Goal: Task Accomplishment & Management: Use online tool/utility

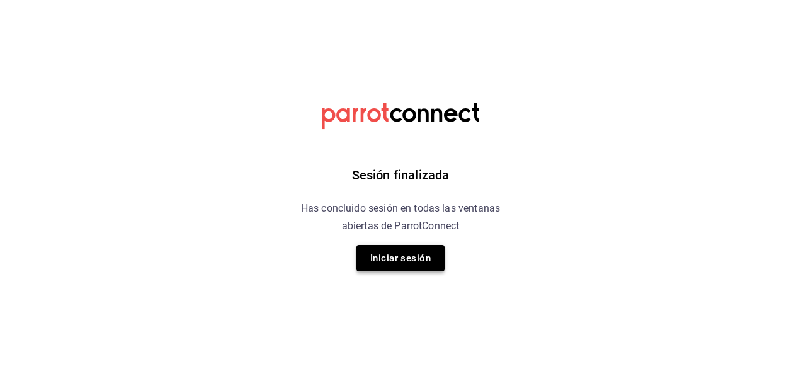
click at [408, 261] on button "Iniciar sesión" at bounding box center [401, 258] width 88 height 26
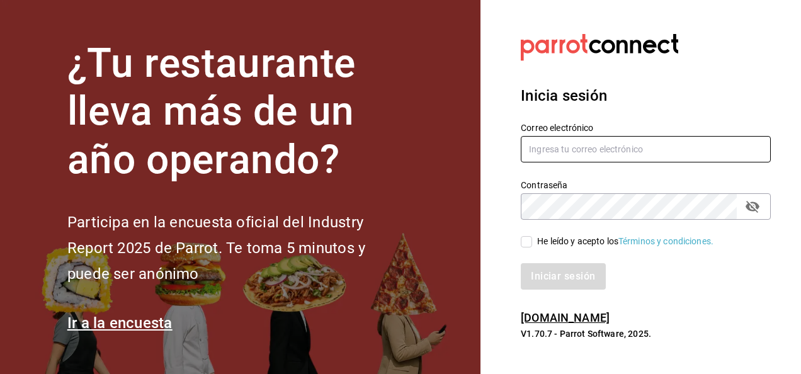
type input "[EMAIL_ADDRESS][DOMAIN_NAME]"
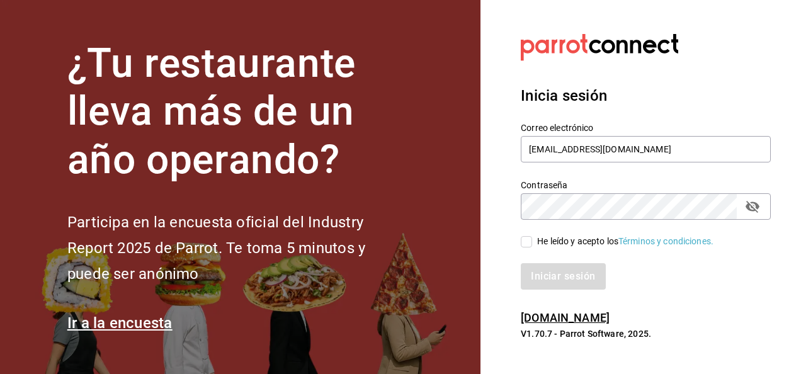
click at [535, 249] on div "Iniciar sesión" at bounding box center [638, 269] width 265 height 42
click at [531, 243] on input "He leído y acepto los Términos y condiciones." at bounding box center [526, 241] width 11 height 11
checkbox input "true"
click at [539, 265] on button "Iniciar sesión" at bounding box center [564, 276] width 86 height 26
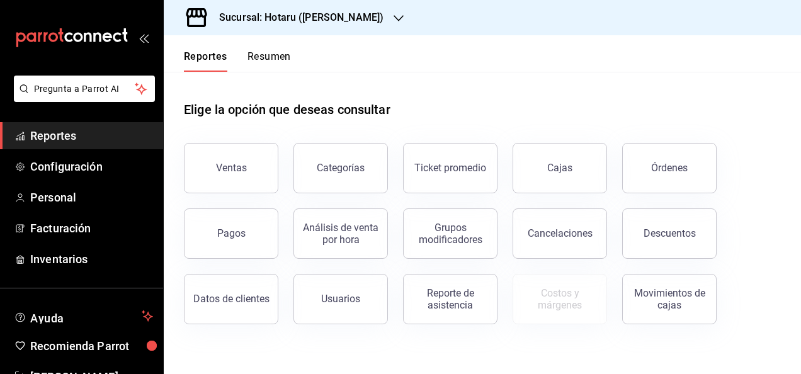
click at [302, 30] on div "Sucursal: Hotaru ([PERSON_NAME])" at bounding box center [291, 17] width 235 height 35
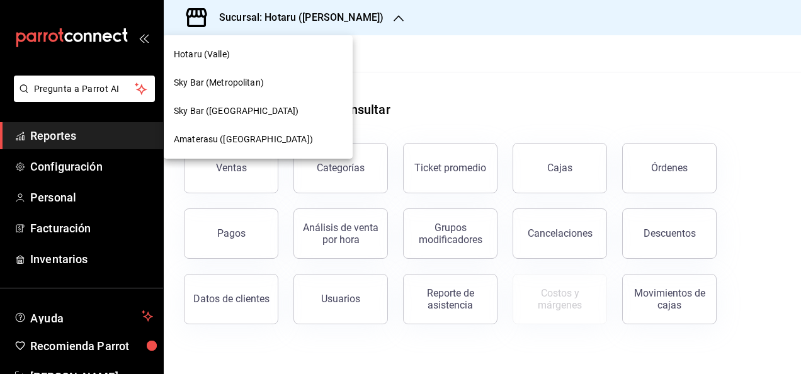
click at [283, 147] on div "Amaterasu ([GEOGRAPHIC_DATA])" at bounding box center [258, 139] width 189 height 28
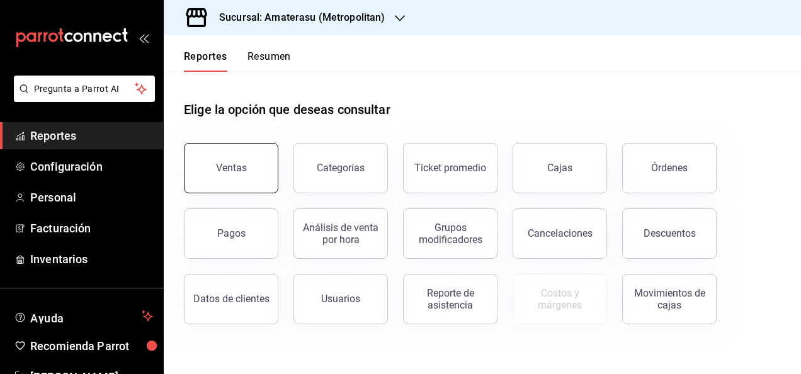
click at [219, 152] on button "Ventas" at bounding box center [231, 168] width 94 height 50
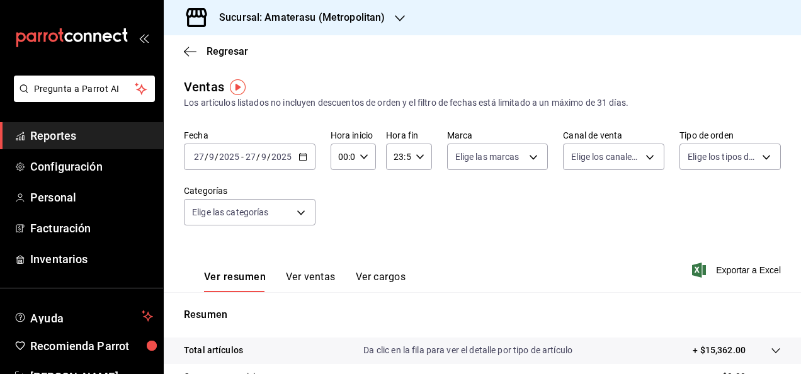
click at [299, 161] on \(Stroke\) "button" at bounding box center [303, 157] width 8 height 7
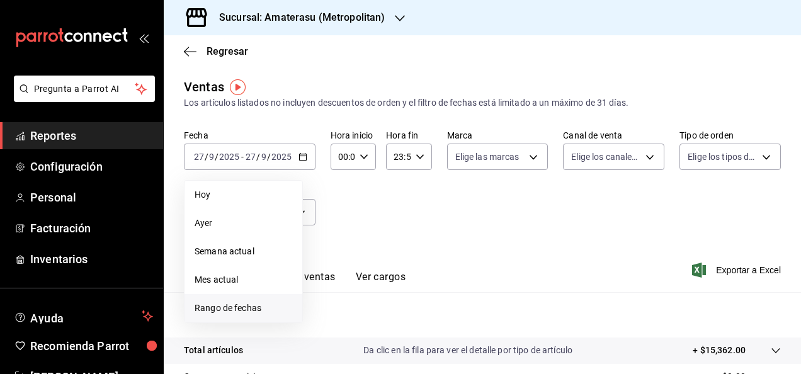
click at [278, 307] on span "Rango de fechas" at bounding box center [244, 308] width 98 height 13
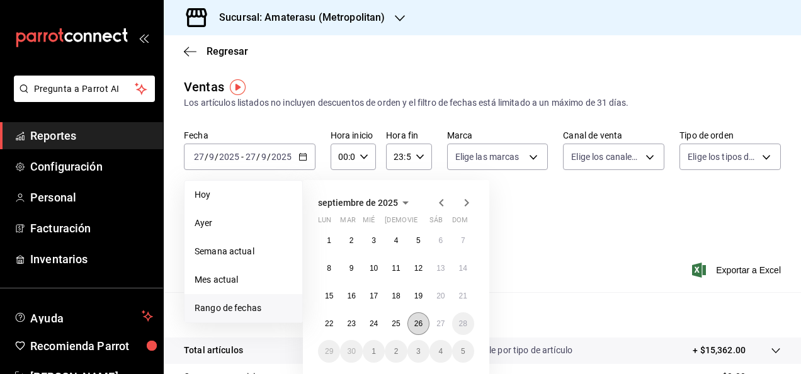
click at [417, 323] on abbr "26" at bounding box center [418, 323] width 8 height 9
click at [436, 316] on button "27" at bounding box center [441, 323] width 22 height 23
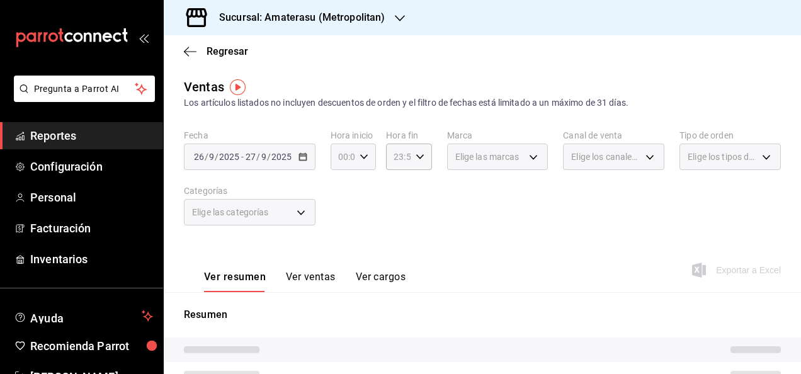
click at [360, 155] on icon "button" at bounding box center [364, 156] width 9 height 9
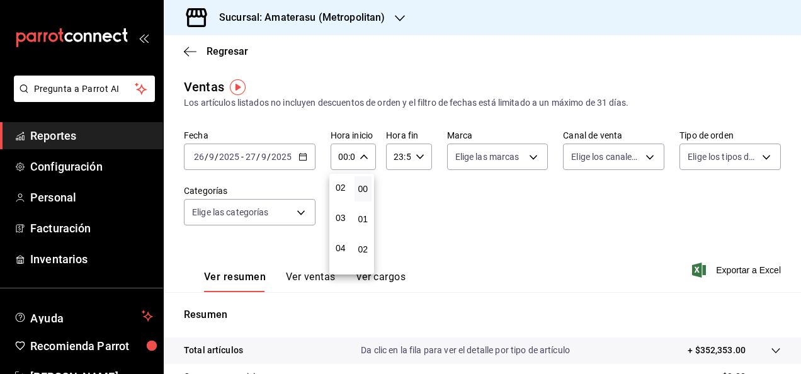
scroll to position [94, 0]
click at [340, 239] on button "05" at bounding box center [341, 245] width 18 height 25
type input "05:00"
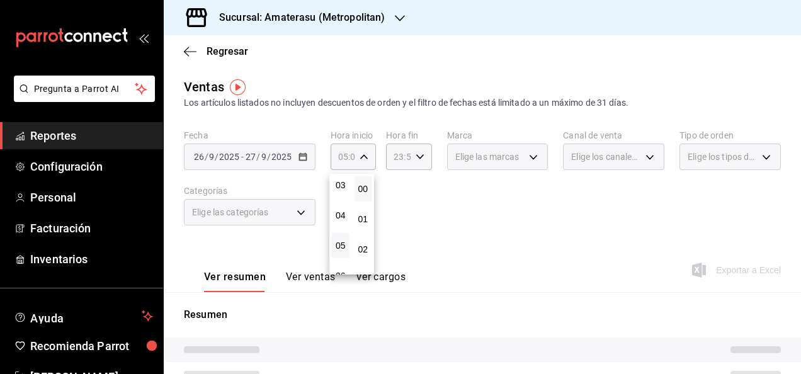
click at [501, 224] on div at bounding box center [400, 187] width 801 height 374
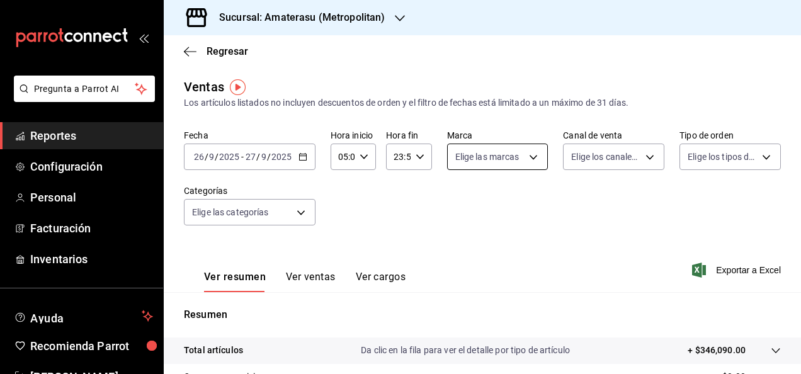
click at [526, 162] on body "Pregunta a Parrot AI Reportes Configuración Personal Facturación Inventarios Ay…" at bounding box center [400, 187] width 801 height 374
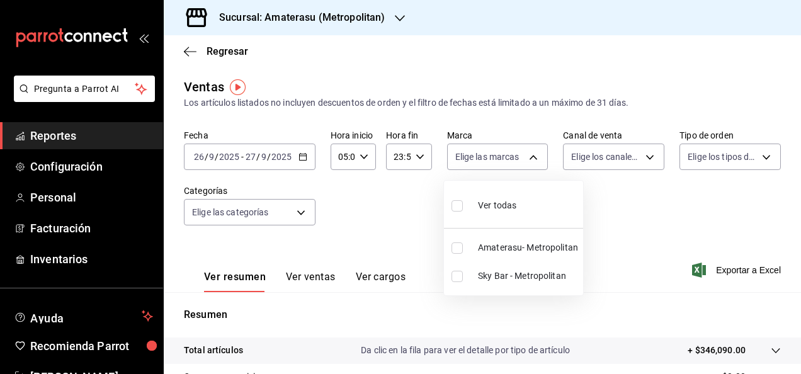
click at [489, 248] on span "Amaterasu- Metropolitan" at bounding box center [528, 247] width 100 height 13
type input "e4cd7fcb-d45b-43ae-a99f-ad4ccfcd9032"
checkbox input "true"
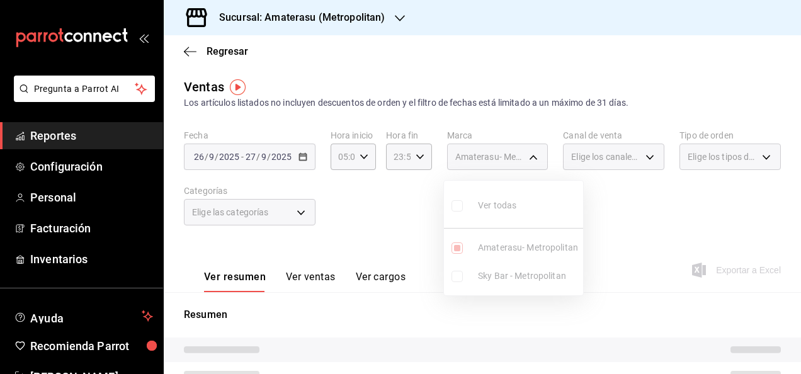
click at [632, 259] on div at bounding box center [400, 187] width 801 height 374
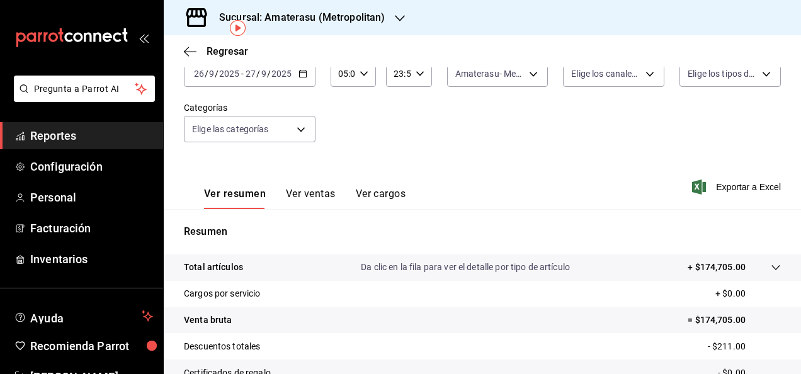
scroll to position [55, 0]
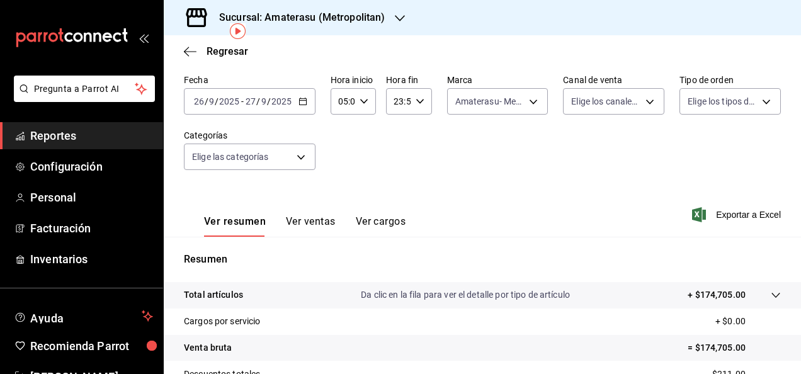
click at [699, 234] on div "Ver resumen Ver ventas Ver cargos Exportar a Excel" at bounding box center [482, 211] width 637 height 52
click at [722, 213] on span "Exportar a Excel" at bounding box center [738, 214] width 86 height 15
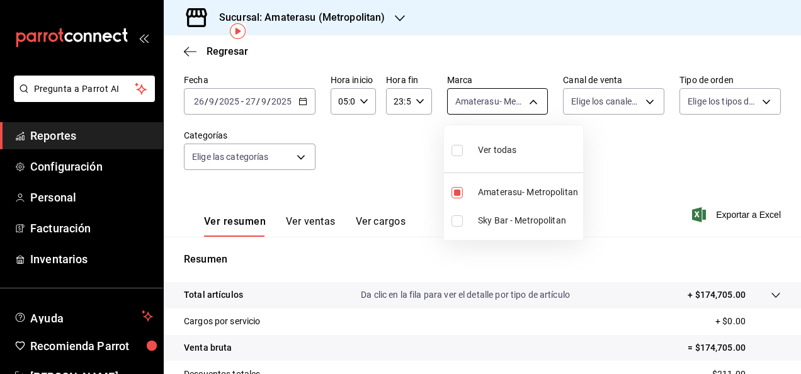
click at [534, 89] on body "Pregunta a Parrot AI Reportes Configuración Personal Facturación Inventarios Ay…" at bounding box center [400, 187] width 801 height 374
click at [523, 150] on li "Ver todas" at bounding box center [513, 148] width 139 height 37
type input "e4cd7fcb-d45b-43ae-a99f-ad4ccfcd9032,f3afaab8-8c3d-4e49-a299-af9bdf6027b2"
checkbox input "true"
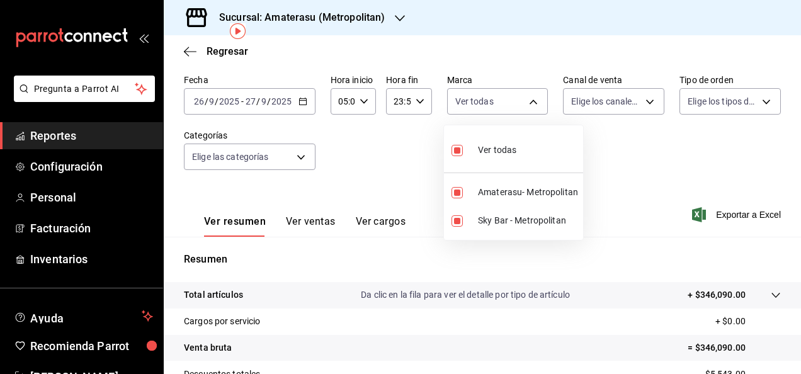
click at [620, 165] on div at bounding box center [400, 187] width 801 height 374
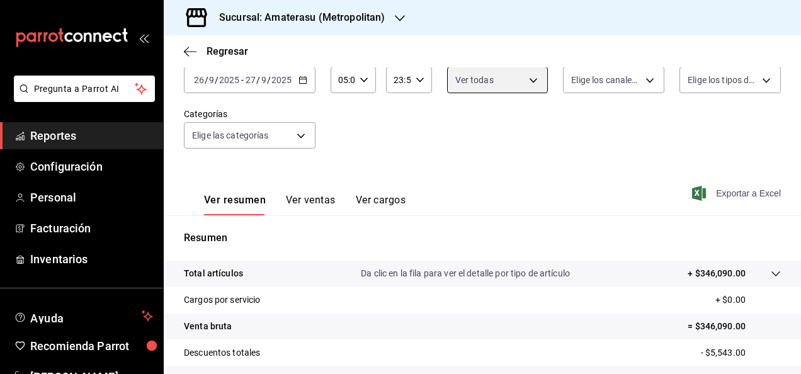
scroll to position [76, 0]
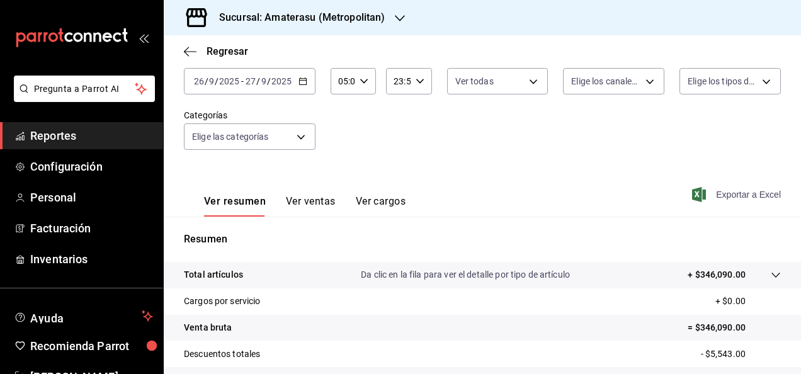
click at [727, 189] on span "Exportar a Excel" at bounding box center [738, 194] width 86 height 15
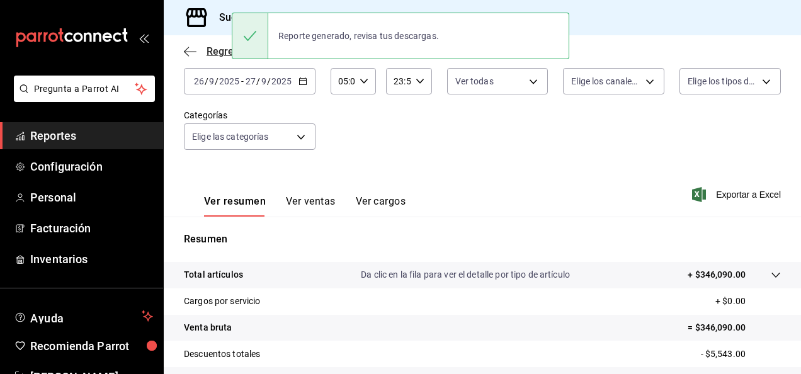
click at [200, 52] on span "Regresar" at bounding box center [216, 51] width 64 height 12
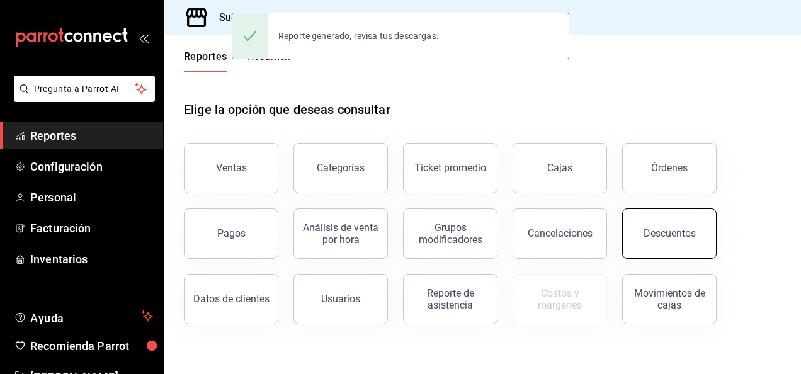
click at [689, 242] on button "Descuentos" at bounding box center [669, 234] width 94 height 50
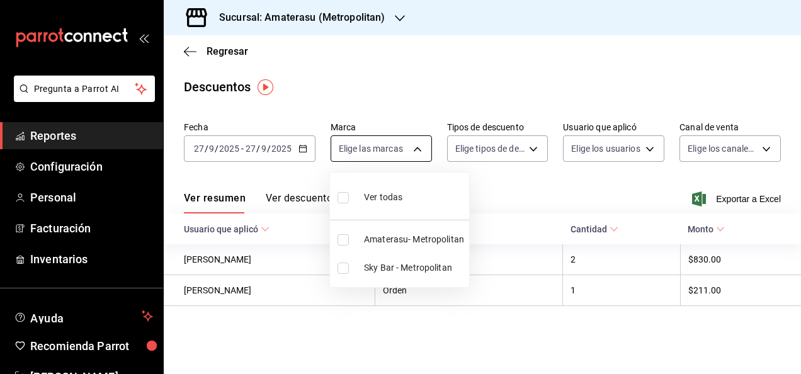
click at [414, 153] on body "Pregunta a Parrot AI Reportes Configuración Personal Facturación Inventarios Ay…" at bounding box center [400, 187] width 801 height 374
click at [393, 245] on span "Amaterasu- Metropolitan" at bounding box center [414, 239] width 100 height 13
type input "e4cd7fcb-d45b-43ae-a99f-ad4ccfcd9032"
checkbox input "true"
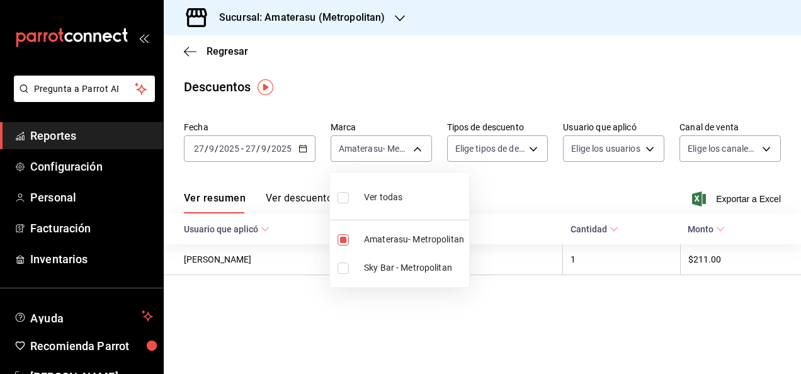
click at [653, 204] on div at bounding box center [400, 187] width 801 height 374
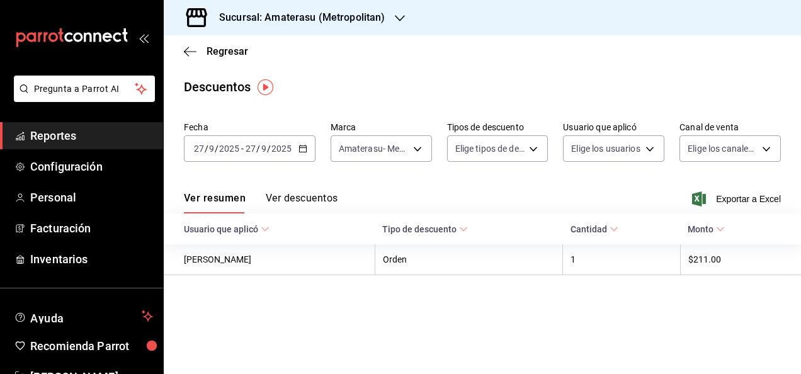
click at [431, 147] on div "Fecha 2025-09-27 27 / 9 / 2025 - 2025-09-27 27 / 9 / 2025 Marca Amaterasu- Metr…" at bounding box center [482, 147] width 597 height 60
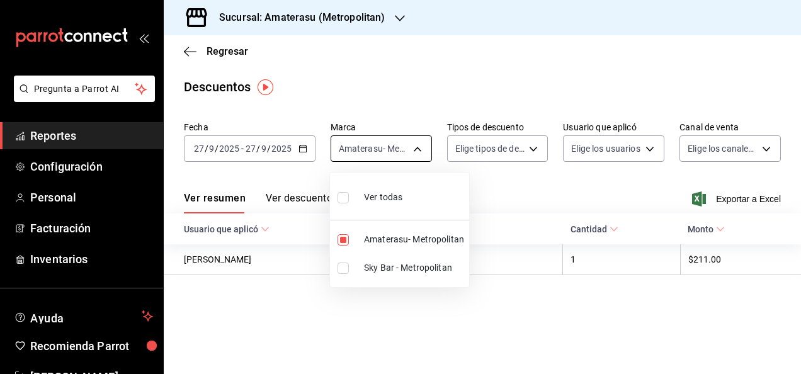
click at [428, 149] on body "Pregunta a Parrot AI Reportes Configuración Personal Facturación Inventarios Ay…" at bounding box center [400, 187] width 801 height 374
drag, startPoint x: 415, startPoint y: 263, endPoint x: 418, endPoint y: 248, distance: 15.4
click at [418, 248] on ul "Ver todas Amaterasu- Metropolitan Sky Bar - Metropolitan" at bounding box center [399, 230] width 139 height 115
click at [420, 208] on li "Ver todas" at bounding box center [399, 196] width 139 height 37
type input "e4cd7fcb-d45b-43ae-a99f-ad4ccfcd9032,f3afaab8-8c3d-4e49-a299-af9bdf6027b2"
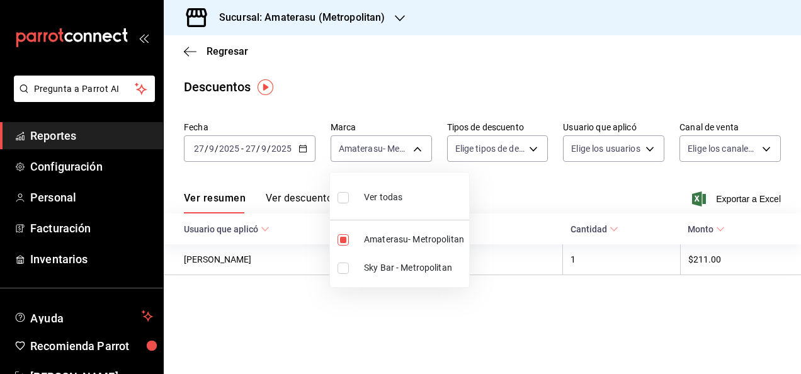
checkbox input "true"
click at [700, 197] on div at bounding box center [400, 187] width 801 height 374
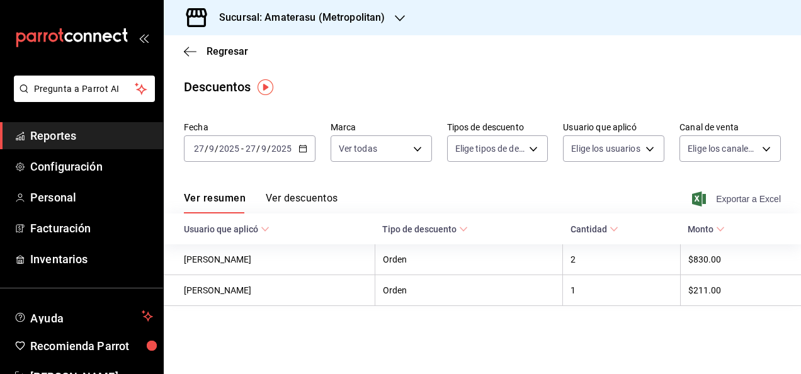
click at [709, 198] on span "Exportar a Excel" at bounding box center [738, 198] width 86 height 15
click at [304, 154] on div "2025-09-27 27 / 9 / 2025 - 2025-09-27 27 / 9 / 2025" at bounding box center [250, 148] width 132 height 26
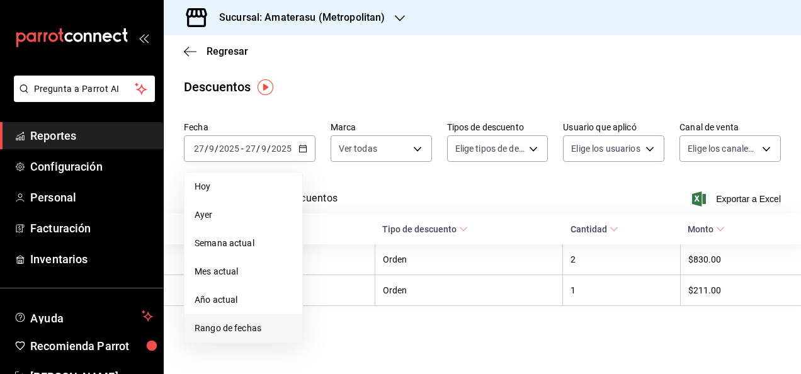
click at [236, 329] on span "Rango de fechas" at bounding box center [244, 328] width 98 height 13
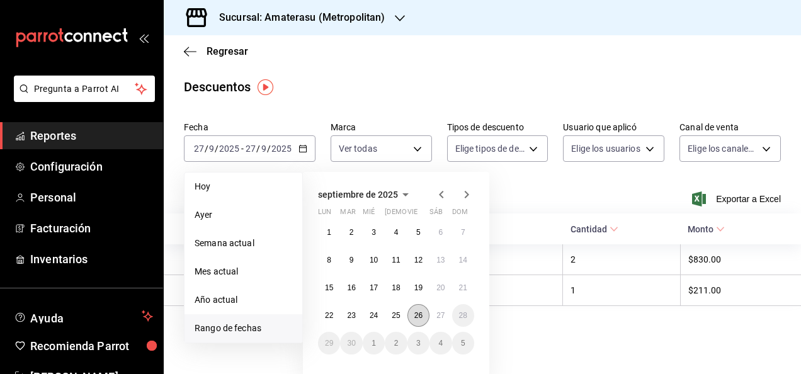
click at [414, 316] on abbr "26" at bounding box center [418, 315] width 8 height 9
click at [431, 316] on button "27" at bounding box center [441, 315] width 22 height 23
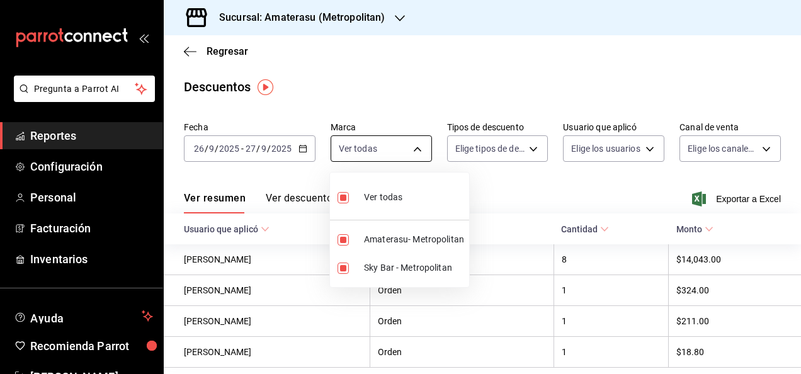
click at [417, 154] on body "Pregunta a Parrot AI Reportes Configuración Personal Facturación Inventarios Ay…" at bounding box center [400, 187] width 801 height 374
click at [513, 177] on div at bounding box center [400, 187] width 801 height 374
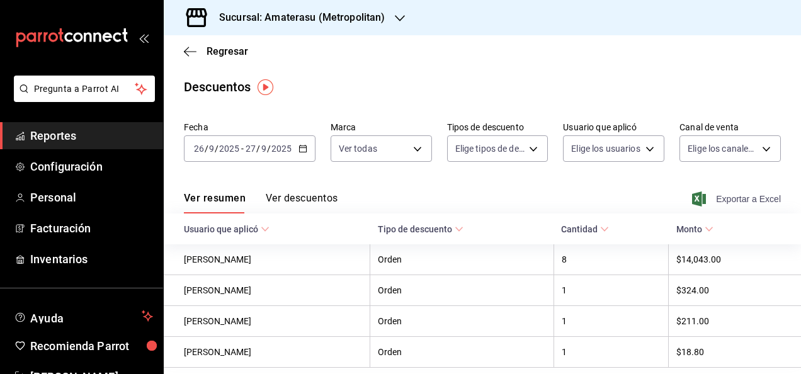
click at [724, 200] on span "Exportar a Excel" at bounding box center [738, 198] width 86 height 15
click at [243, 60] on div "Regresar" at bounding box center [482, 51] width 637 height 32
click at [234, 43] on div "Regresar" at bounding box center [482, 51] width 637 height 32
click at [234, 48] on span "Regresar" at bounding box center [228, 51] width 42 height 12
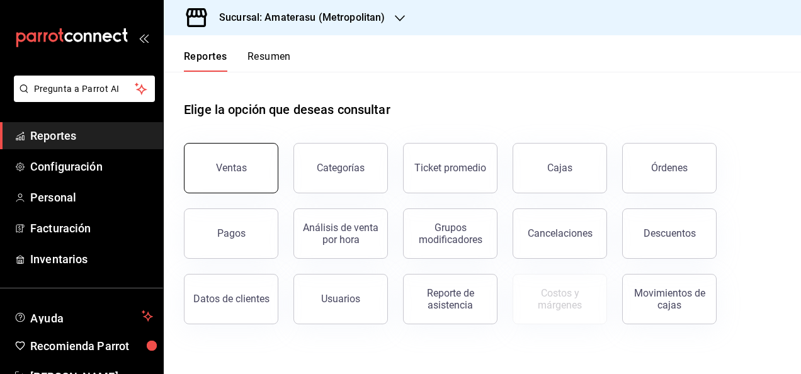
click at [260, 174] on button "Ventas" at bounding box center [231, 168] width 94 height 50
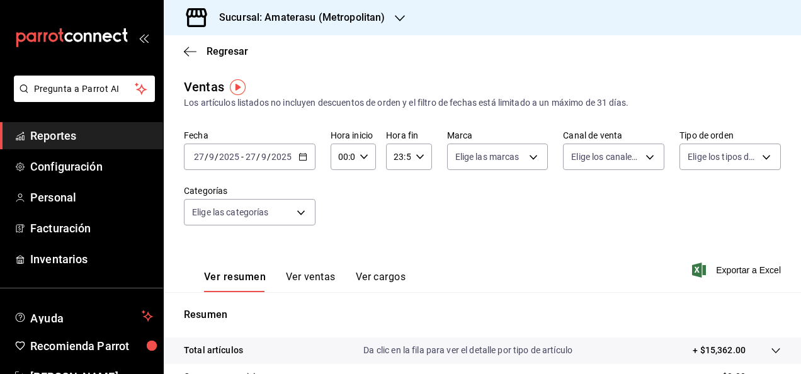
click at [302, 161] on \(Stroke\) "button" at bounding box center [303, 157] width 8 height 7
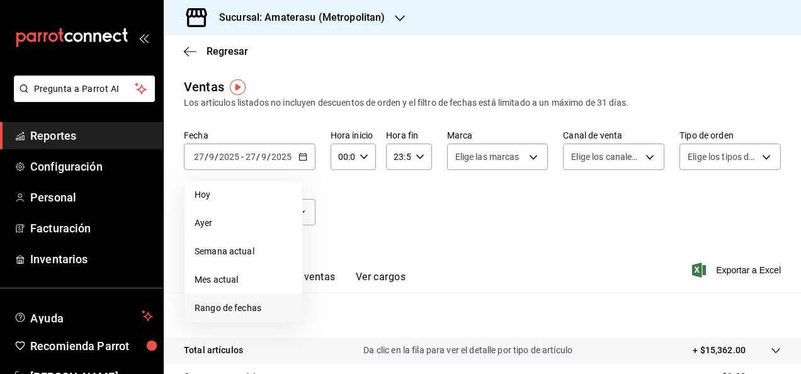
click at [249, 299] on li "Rango de fechas" at bounding box center [244, 308] width 118 height 28
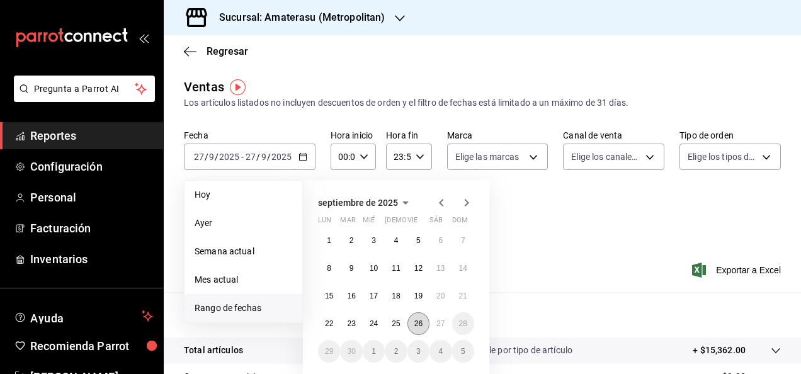
click at [418, 319] on button "26" at bounding box center [419, 323] width 22 height 23
click at [433, 320] on button "27" at bounding box center [441, 323] width 22 height 23
click at [422, 322] on abbr "26" at bounding box center [418, 323] width 8 height 9
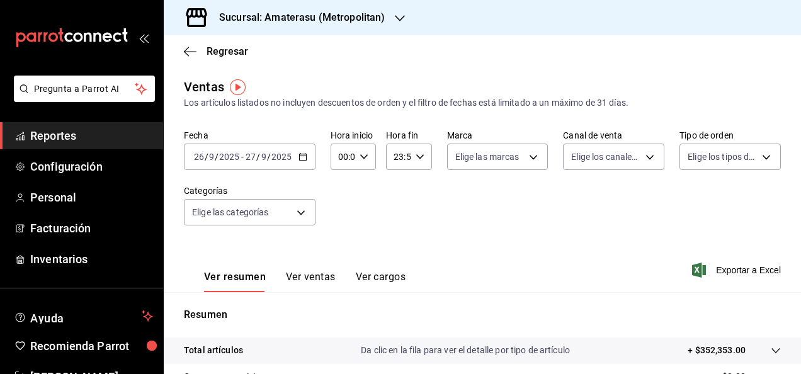
click at [370, 164] on div "00:00 Hora inicio" at bounding box center [353, 157] width 45 height 26
click at [340, 174] on span "05" at bounding box center [341, 176] width 3 height 10
type input "05:00"
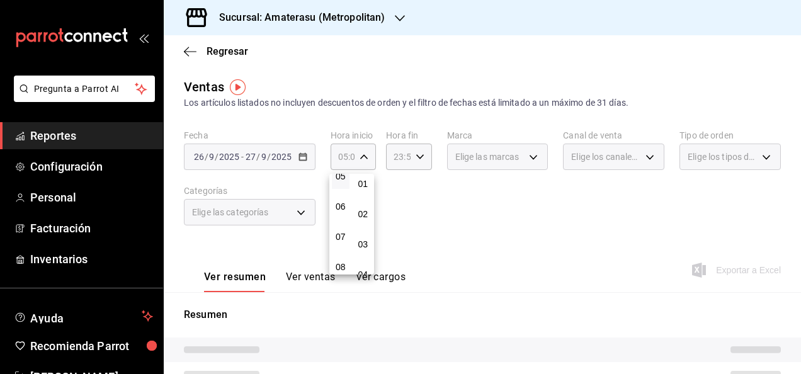
click at [528, 198] on div at bounding box center [400, 187] width 801 height 374
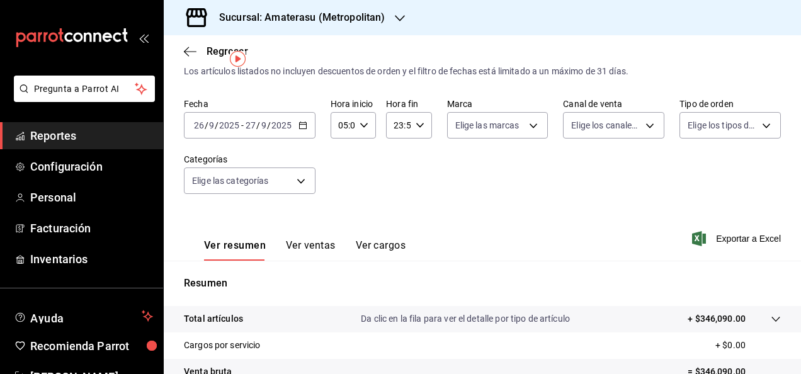
scroll to position [28, 0]
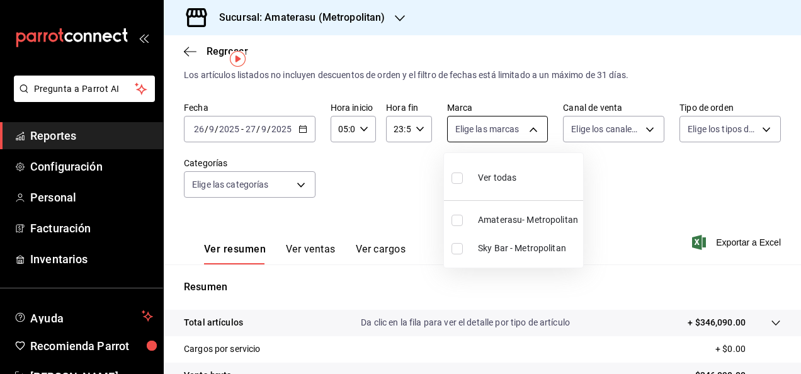
click at [522, 130] on body "Pregunta a Parrot AI Reportes Configuración Personal Facturación Inventarios Ay…" at bounding box center [400, 187] width 801 height 374
click at [513, 246] on span "Sky Bar - Metropolitan" at bounding box center [528, 248] width 100 height 13
type input "f3afaab8-8c3d-4e49-a299-af9bdf6027b2"
checkbox input "true"
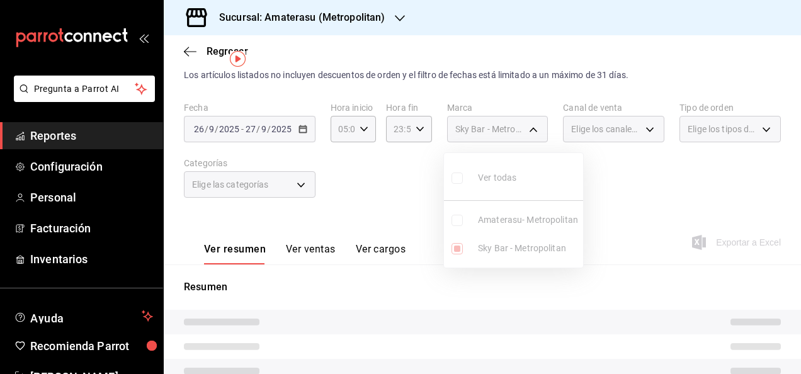
click at [632, 217] on div at bounding box center [400, 187] width 801 height 374
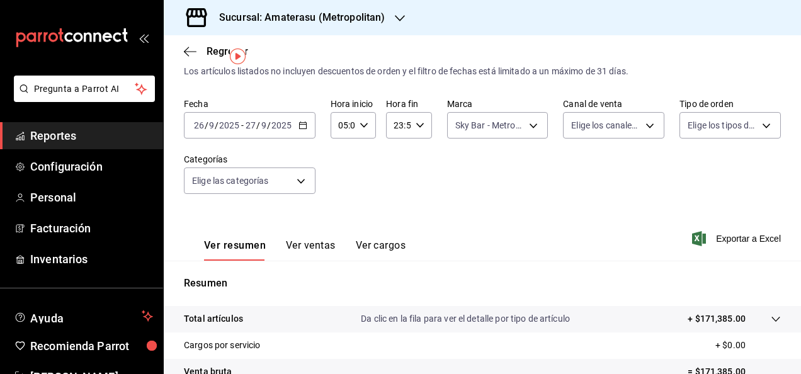
scroll to position [30, 0]
click at [708, 242] on span "Exportar a Excel" at bounding box center [738, 239] width 86 height 15
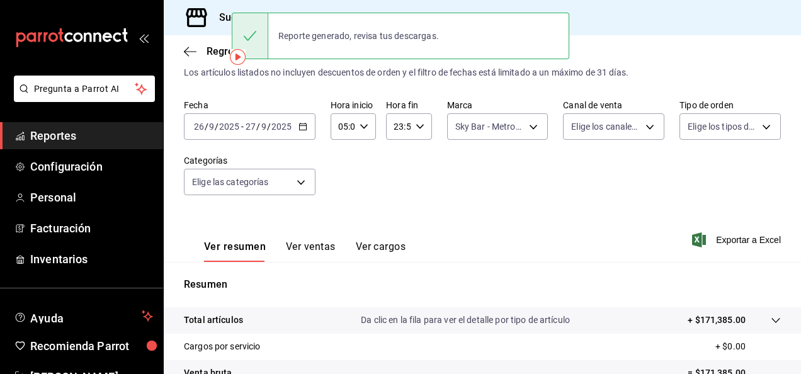
click at [360, 139] on div "05:00 Hora inicio" at bounding box center [353, 126] width 45 height 26
